Goal: Transaction & Acquisition: Purchase product/service

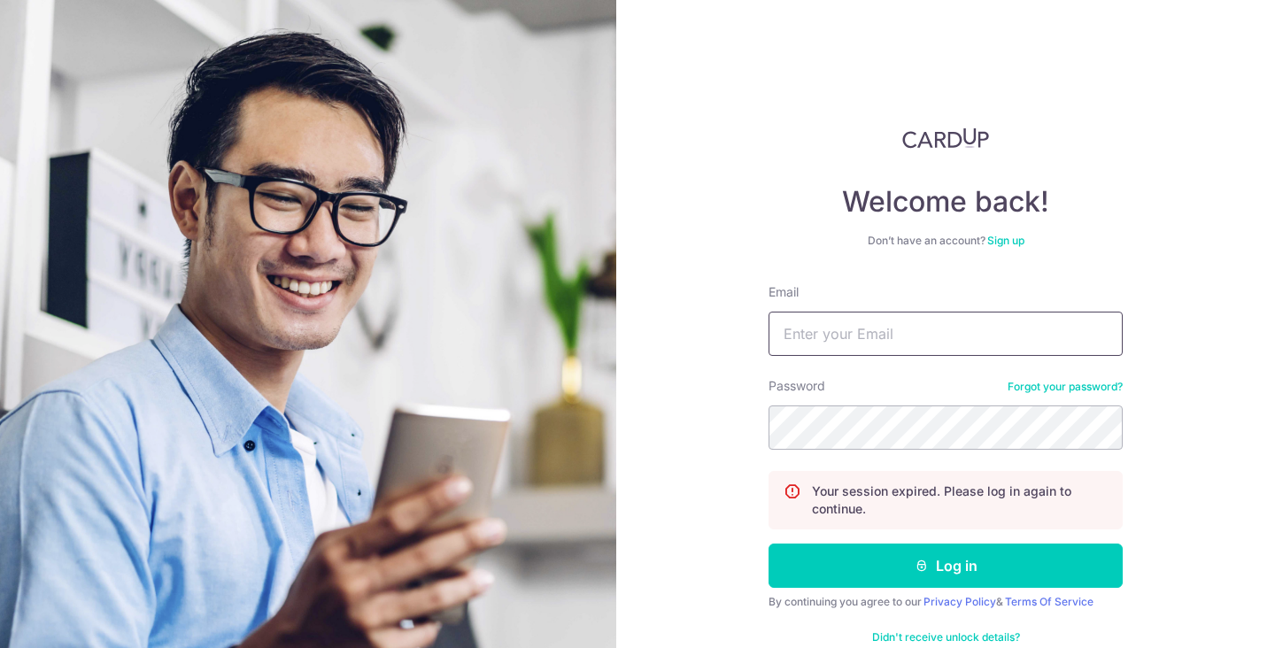
click at [921, 328] on input "Email" at bounding box center [945, 334] width 354 height 44
type input "[PERSON_NAME][EMAIL_ADDRESS][PERSON_NAME][DOMAIN_NAME]"
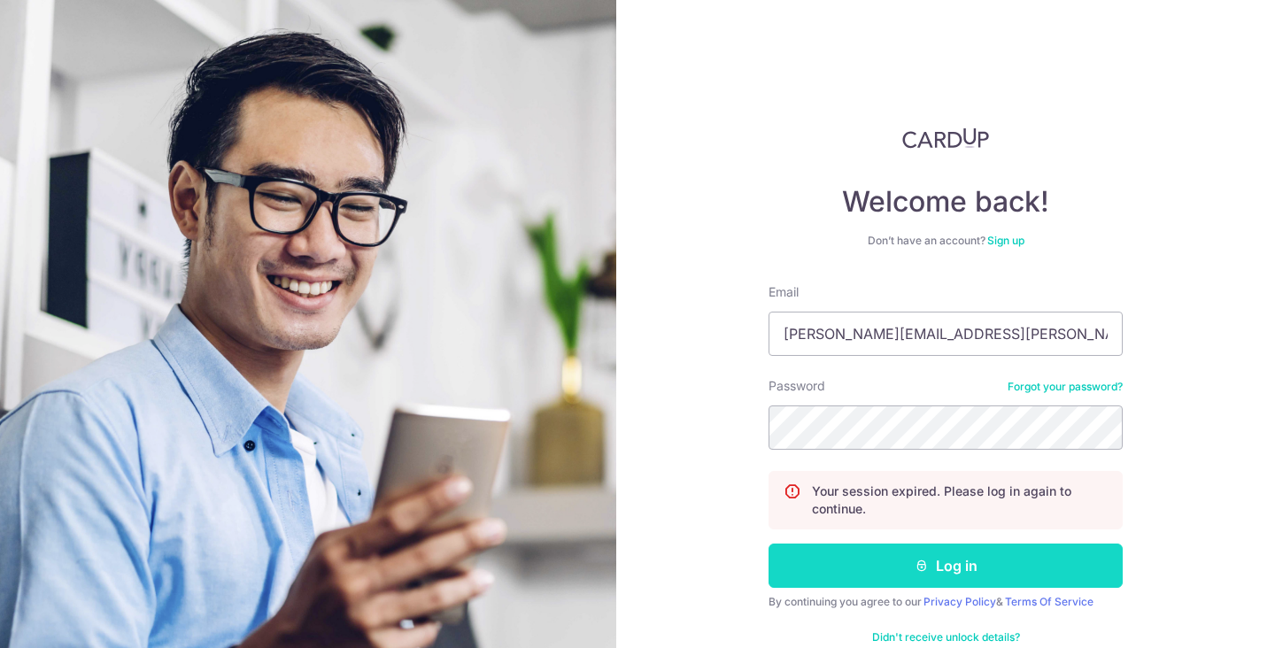
click at [913, 576] on button "Log in" at bounding box center [945, 565] width 354 height 44
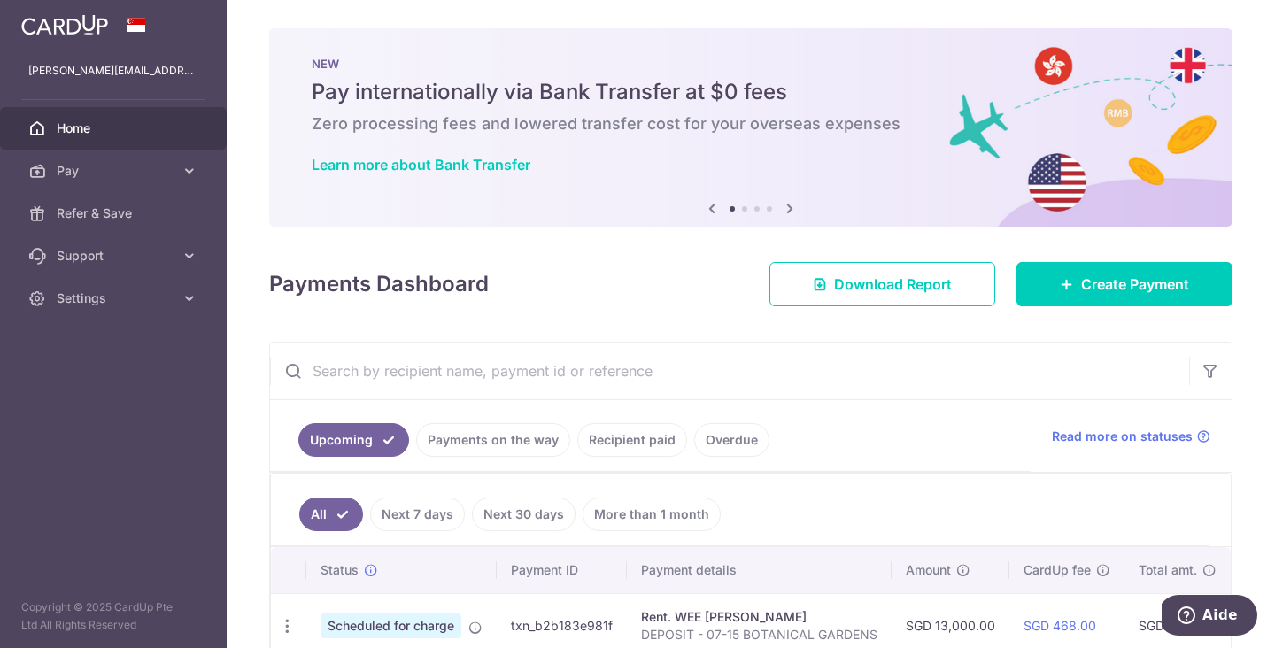
click at [388, 352] on input "text" at bounding box center [729, 371] width 919 height 57
paste input "MSA RENOVATION PTE . LTD"
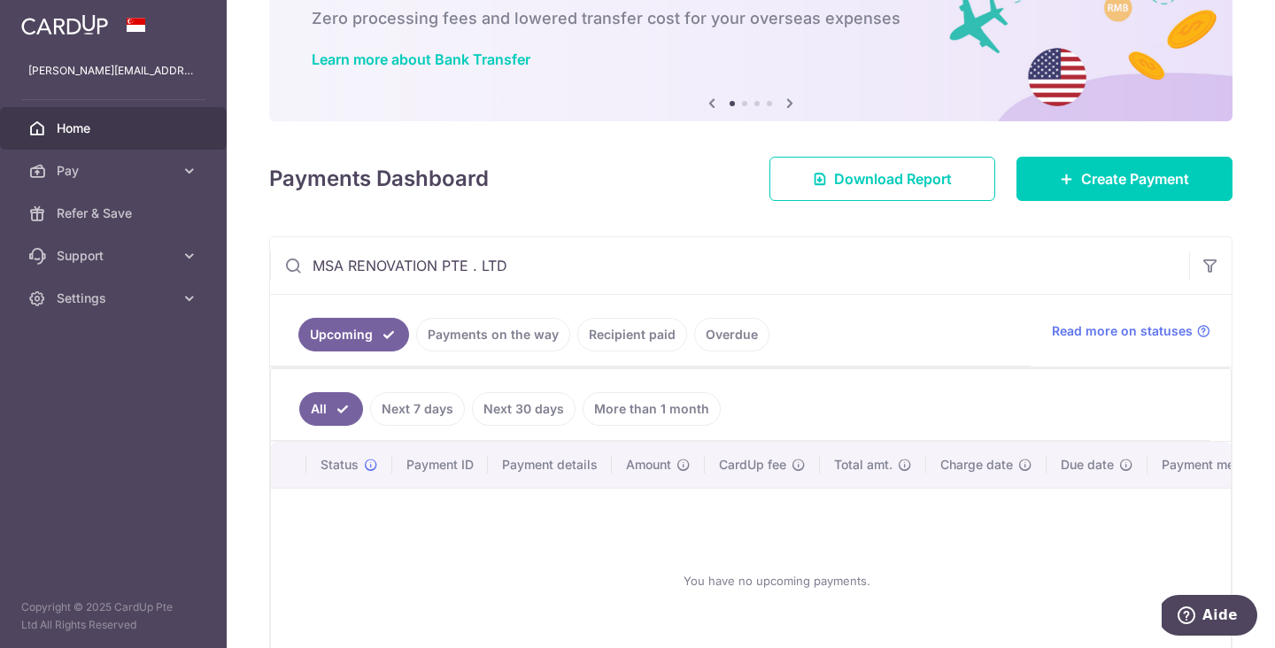
scroll to position [107, 0]
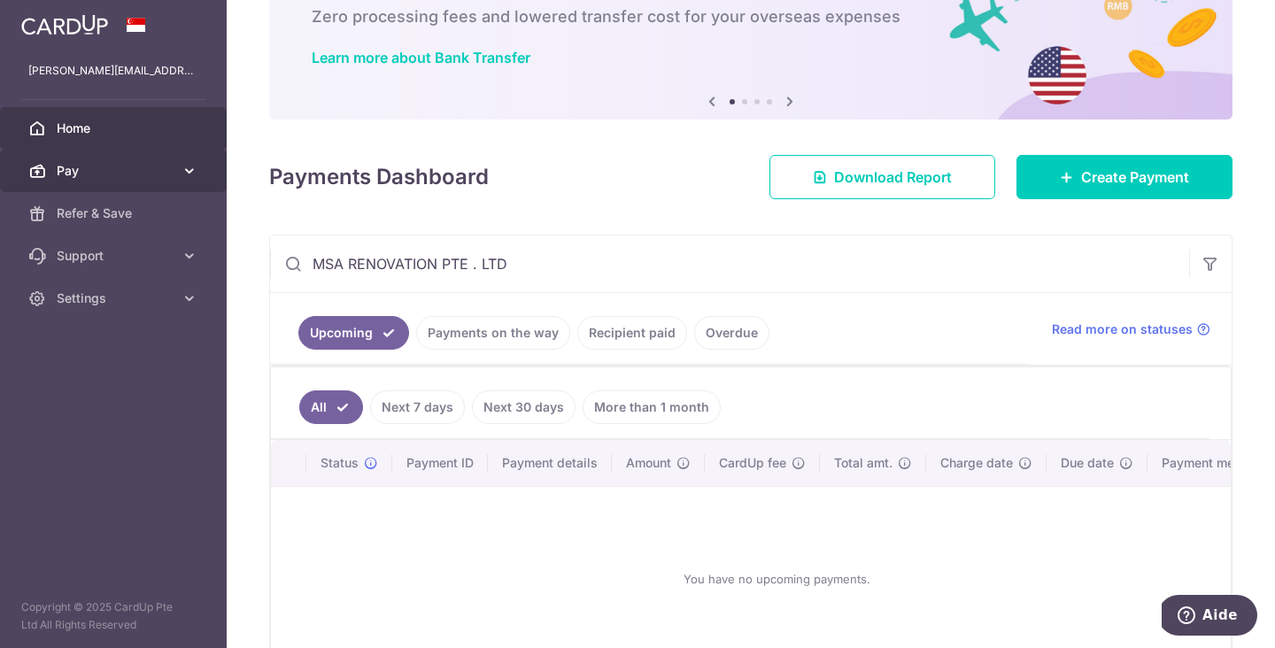
type input "MSA RENOVATION PTE . LTD"
click at [121, 158] on link "Pay" at bounding box center [113, 171] width 227 height 42
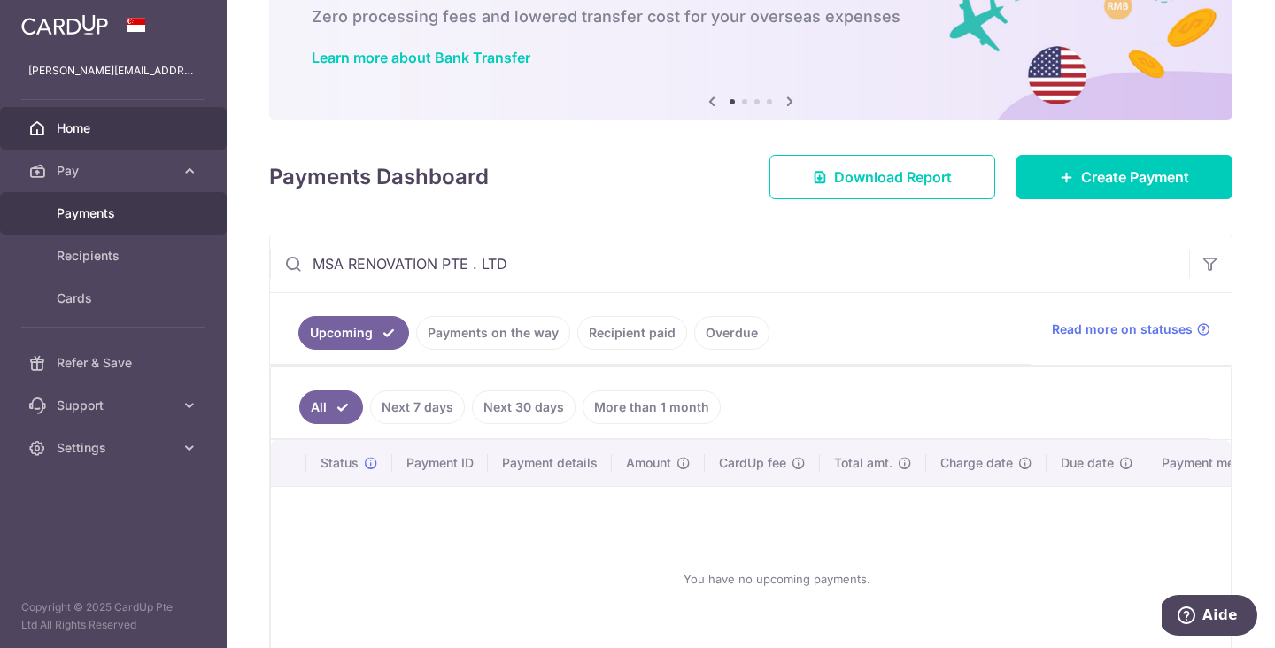
click at [107, 213] on span "Payments" at bounding box center [115, 213] width 117 height 18
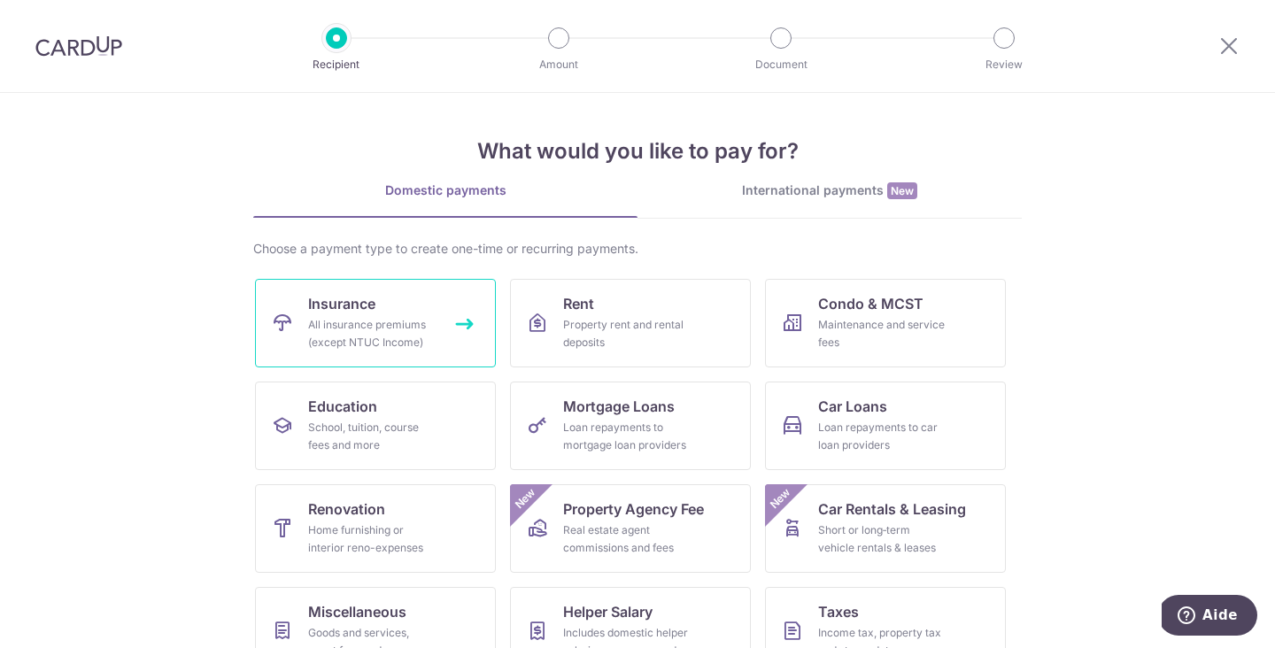
scroll to position [144, 0]
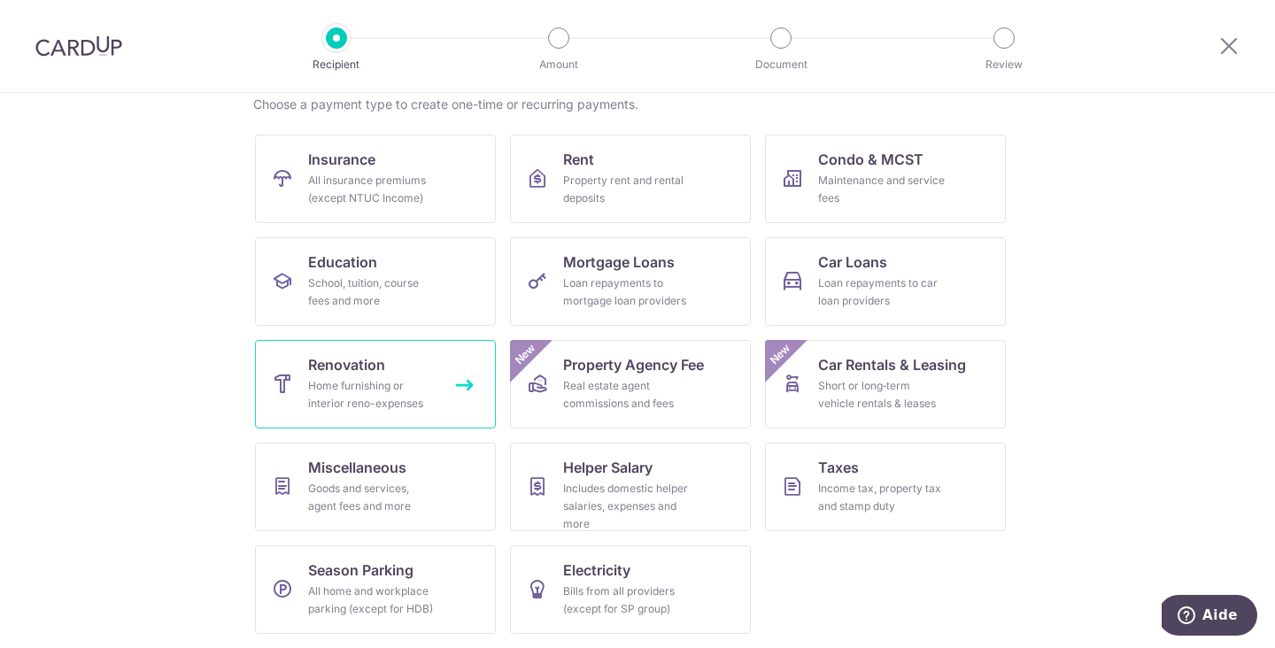
click at [398, 392] on div "Home furnishing or interior reno-expenses" at bounding box center [371, 394] width 127 height 35
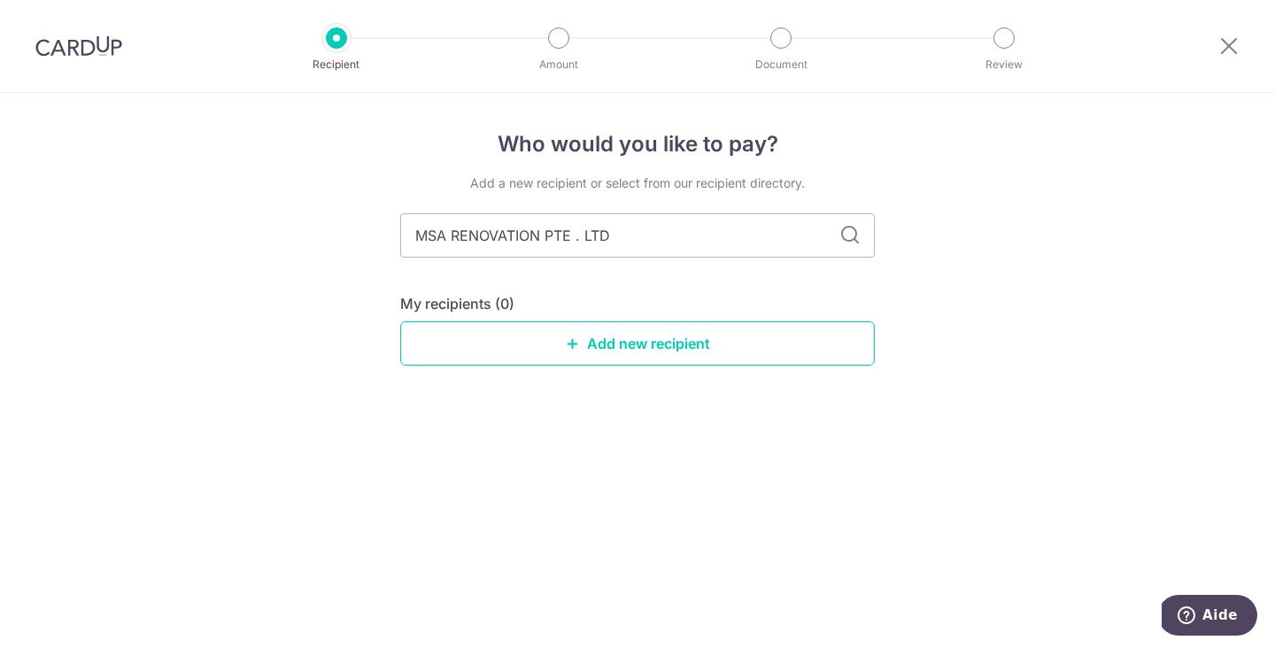
click at [853, 235] on icon at bounding box center [849, 235] width 21 height 21
click at [841, 235] on icon at bounding box center [849, 235] width 21 height 21
click at [736, 239] on input "MSA RENOVATION PTE . LTD" at bounding box center [637, 235] width 474 height 44
type input "MSA RENOVATION"
click at [724, 241] on input "MSA RENOVATION" at bounding box center [637, 235] width 474 height 44
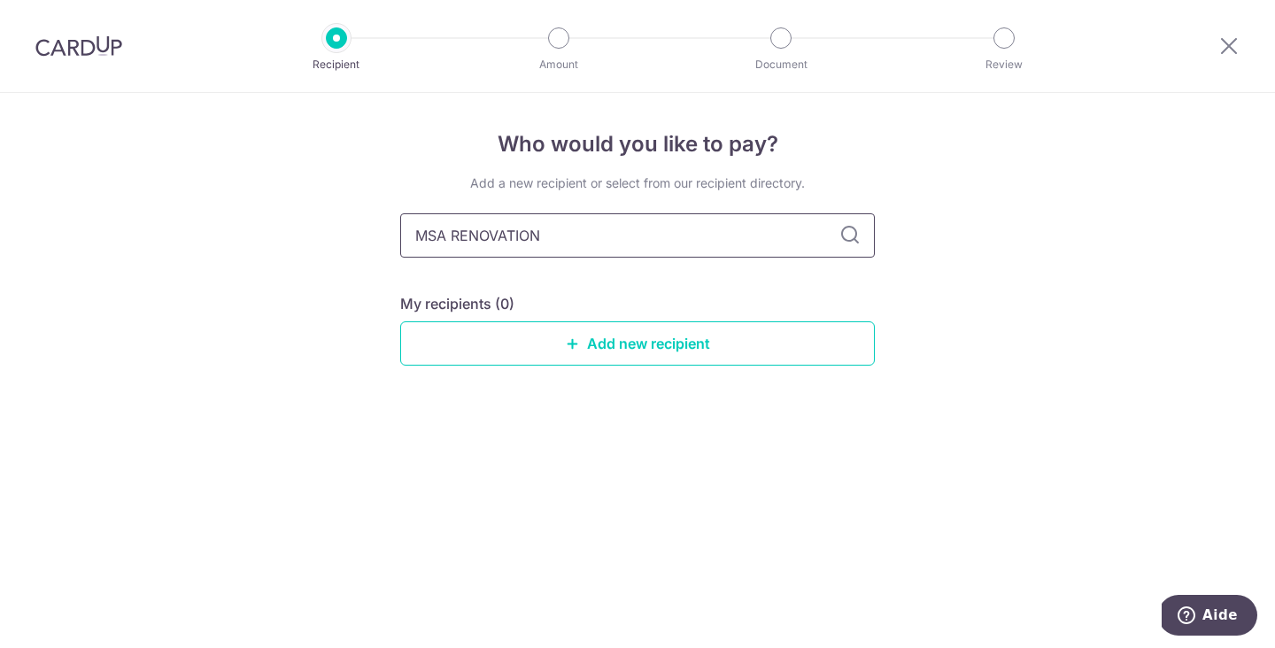
click at [723, 242] on input "MSA RENOVATION" at bounding box center [637, 235] width 474 height 44
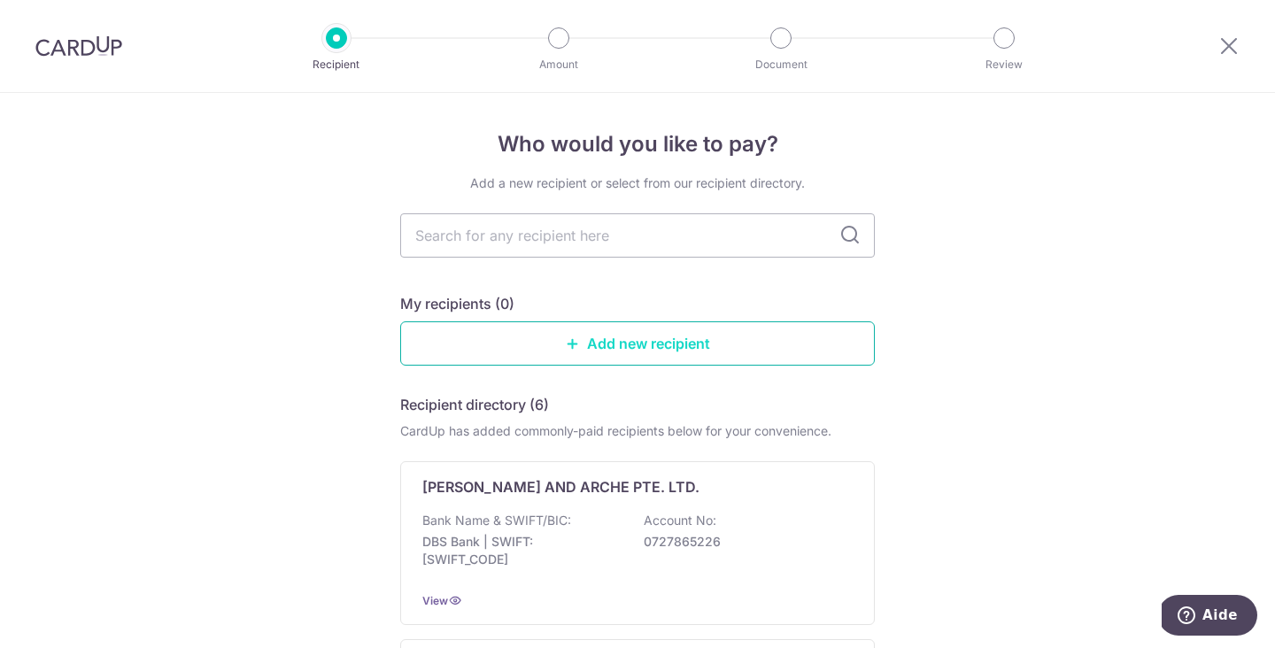
click at [518, 350] on link "Add new recipient" at bounding box center [637, 343] width 474 height 44
